Goal: Browse casually

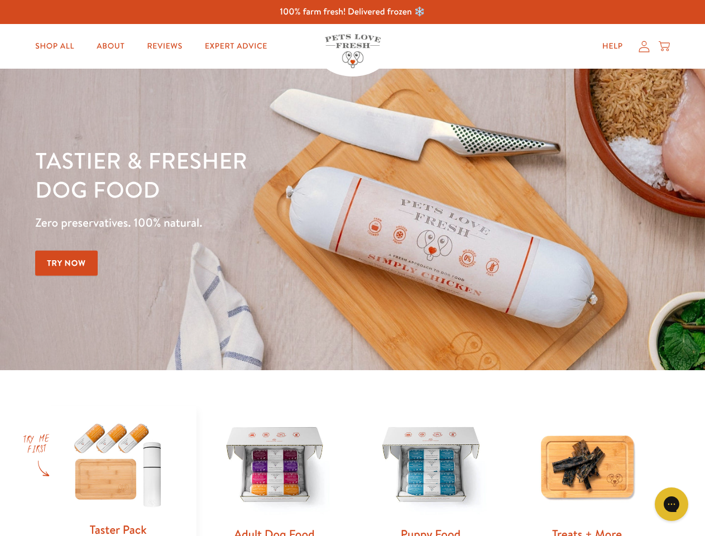
click at [352, 268] on div "Tastier & fresher dog food Zero preservatives. 100% natural. Try Now" at bounding box center [246, 219] width 423 height 147
click at [671, 504] on icon "Gorgias live chat" at bounding box center [671, 503] width 11 height 11
